Goal: Task Accomplishment & Management: Manage account settings

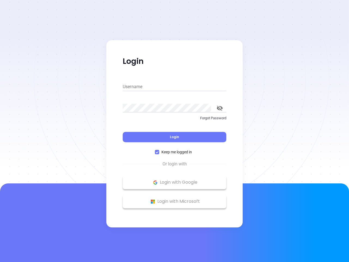
click at [175, 131] on div "Login" at bounding box center [175, 133] width 104 height 17
click at [175, 87] on input "Username" at bounding box center [175, 86] width 104 height 9
click at [220, 108] on icon "toggle password visibility" at bounding box center [220, 108] width 6 height 5
click at [175, 137] on span "Login" at bounding box center [174, 136] width 9 height 5
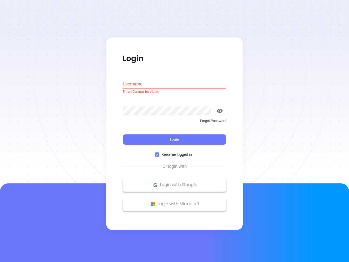
click at [175, 152] on span "Keep me logged in" at bounding box center [176, 155] width 35 height 6
click at [159, 152] on input "Keep me logged in" at bounding box center [157, 154] width 4 height 4
checkbox input "false"
click at [175, 182] on p "Login with Google" at bounding box center [174, 185] width 98 height 8
click at [175, 201] on p "Login with Microsoft" at bounding box center [174, 204] width 98 height 8
